Goal: Task Accomplishment & Management: Complete application form

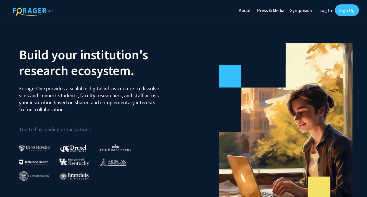
click at [342, 9] on link "Sign Up" at bounding box center [347, 10] width 24 height 12
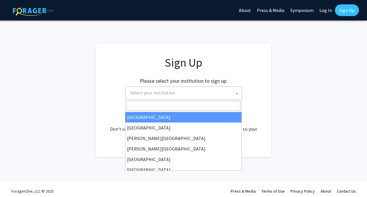
click at [175, 95] on span "Select your institution" at bounding box center [185, 93] width 114 height 12
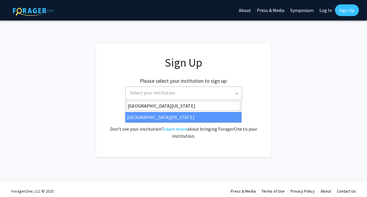
type input "[GEOGRAPHIC_DATA][US_STATE]"
select select "33"
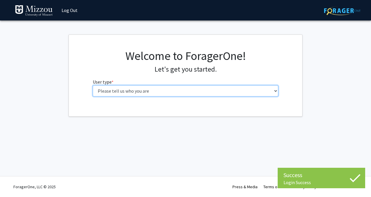
click at [187, 94] on select "Please tell us who you are Undergraduate Student Master's Student Doctoral Cand…" at bounding box center [186, 90] width 186 height 11
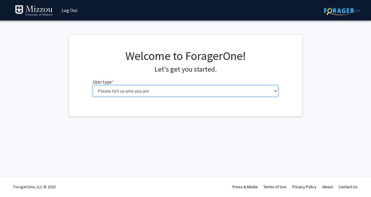
select select "5: faculty"
click at [93, 85] on select "Please tell us who you are Undergraduate Student Master's Student Doctoral Cand…" at bounding box center [186, 90] width 186 height 11
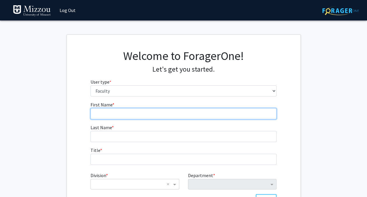
click at [154, 115] on input "First Name * required" at bounding box center [184, 113] width 186 height 11
type input "Zhongyu"
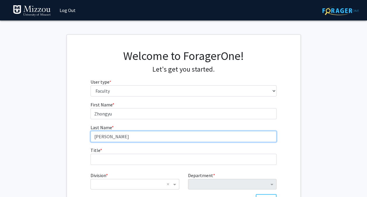
type input "[PERSON_NAME]"
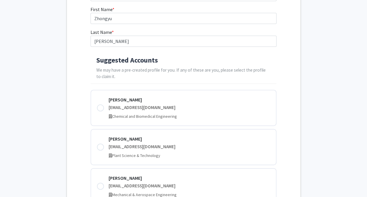
scroll to position [96, 0]
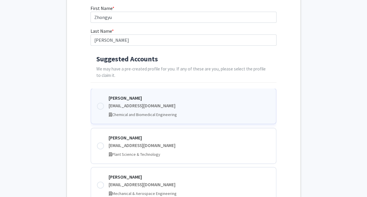
click at [99, 105] on div at bounding box center [100, 105] width 7 height 7
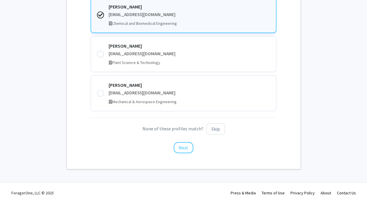
scroll to position [194, 0]
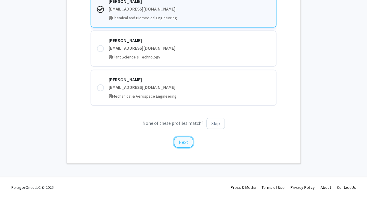
click at [183, 139] on button "Next" at bounding box center [184, 141] width 20 height 11
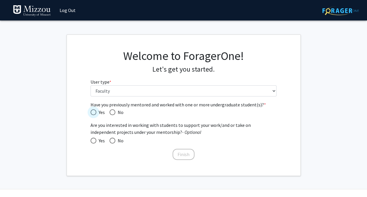
click at [93, 112] on span "Have you previously mentored and worked with one or more undergraduate student(…" at bounding box center [94, 112] width 6 height 6
click at [93, 112] on input "Yes" at bounding box center [94, 112] width 6 height 6
radio input "true"
click at [92, 141] on span at bounding box center [94, 141] width 6 height 6
click at [92, 141] on input "Yes" at bounding box center [94, 141] width 6 height 6
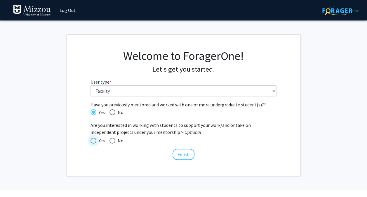
radio input "true"
click at [185, 153] on button "Finish" at bounding box center [184, 154] width 22 height 11
